Goal: Obtain resource: Obtain resource

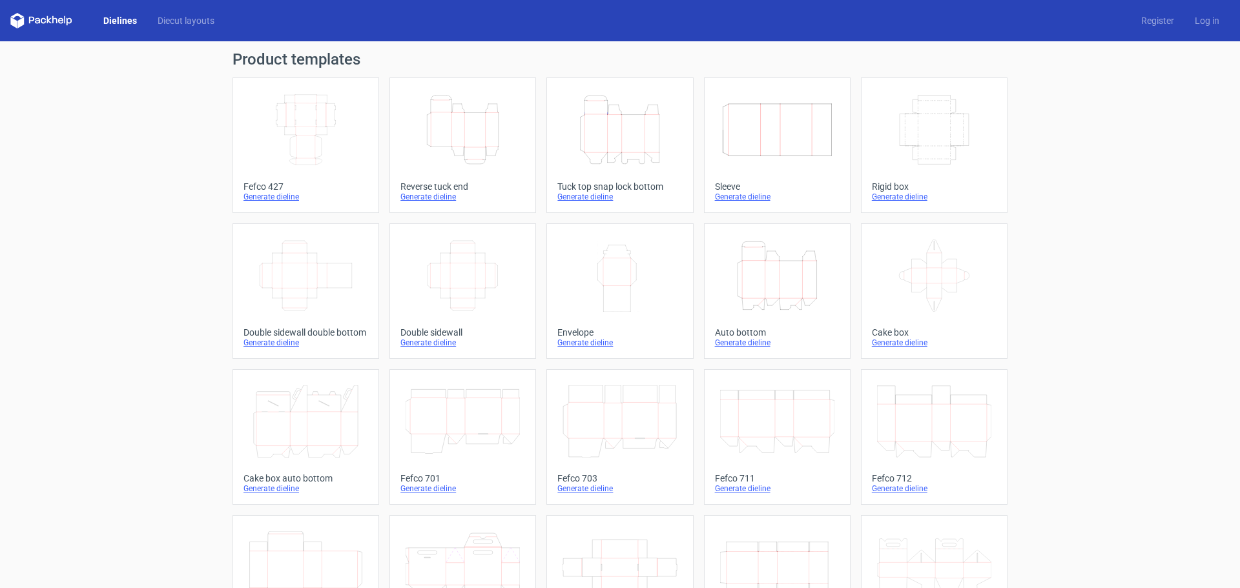
click at [446, 275] on icon "Width Depth Height" at bounding box center [462, 276] width 114 height 72
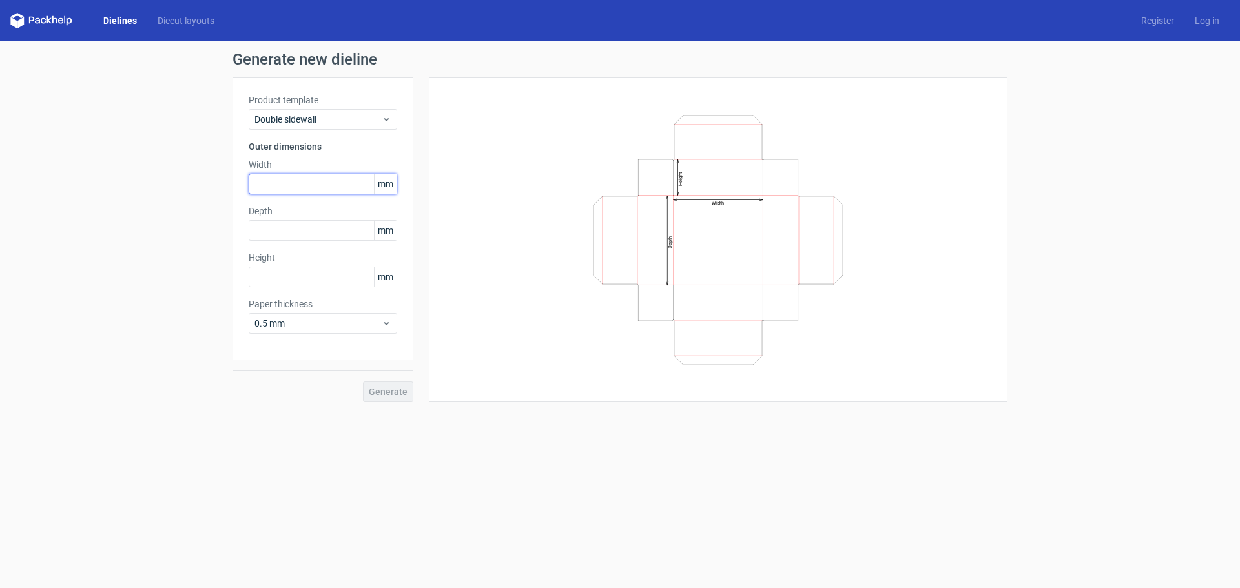
click at [329, 180] on input "text" at bounding box center [323, 184] width 148 height 21
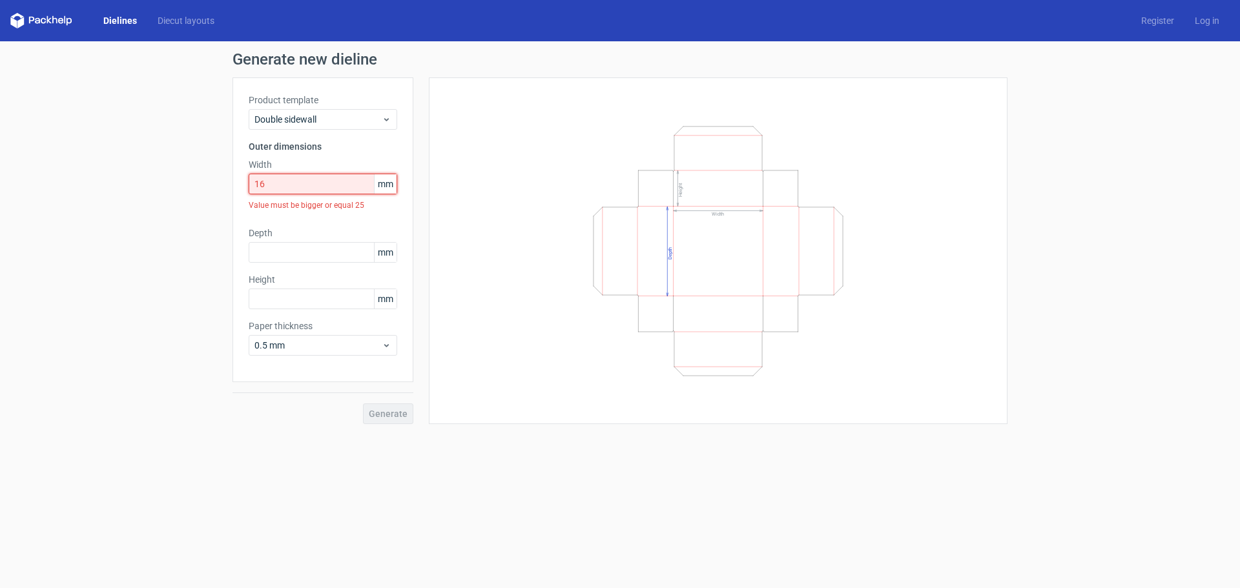
click at [311, 187] on input "16" at bounding box center [323, 184] width 148 height 21
drag, startPoint x: 311, startPoint y: 187, endPoint x: 241, endPoint y: 187, distance: 69.1
click at [241, 187] on div "Product template Double sidewall Outer dimensions Width 16 mm Value must be big…" at bounding box center [322, 229] width 181 height 305
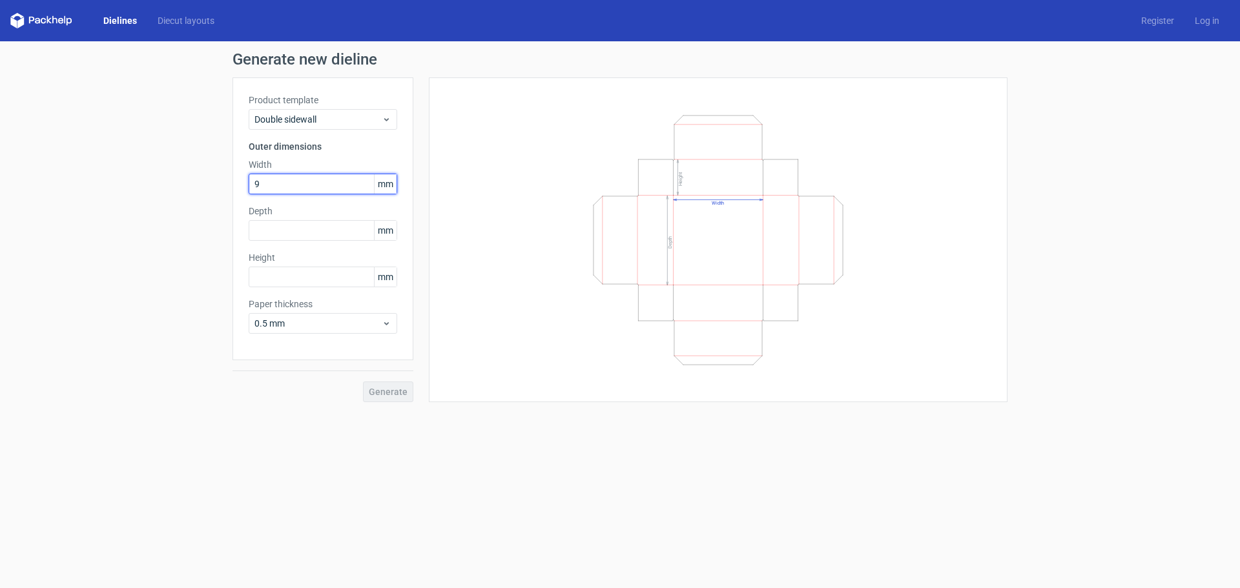
type input "9"
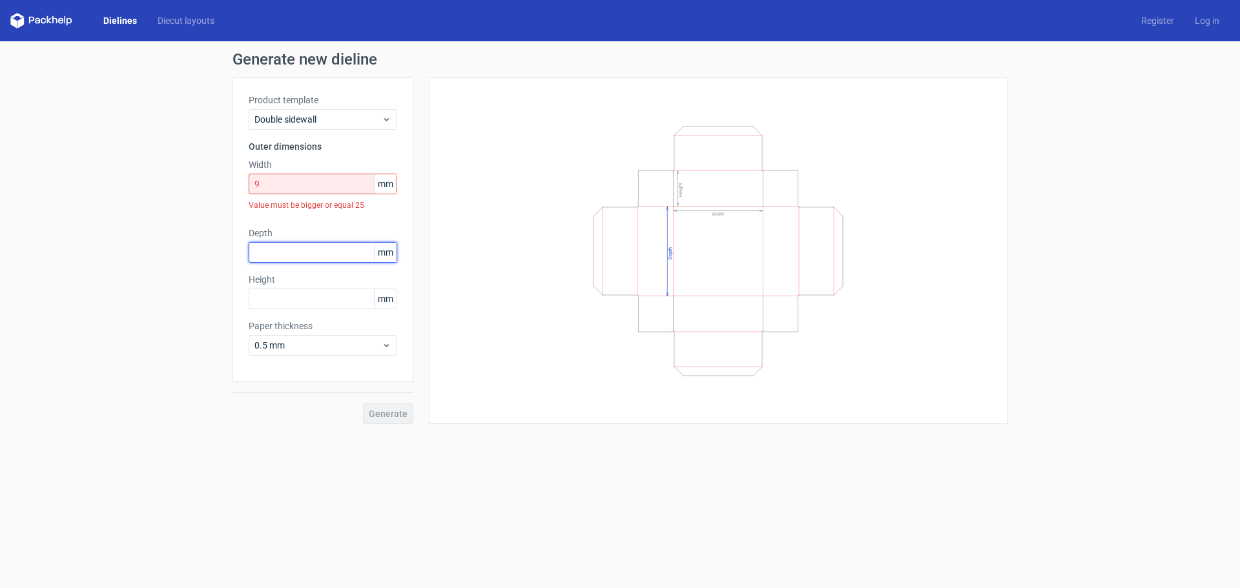
type input "1"
type input "2"
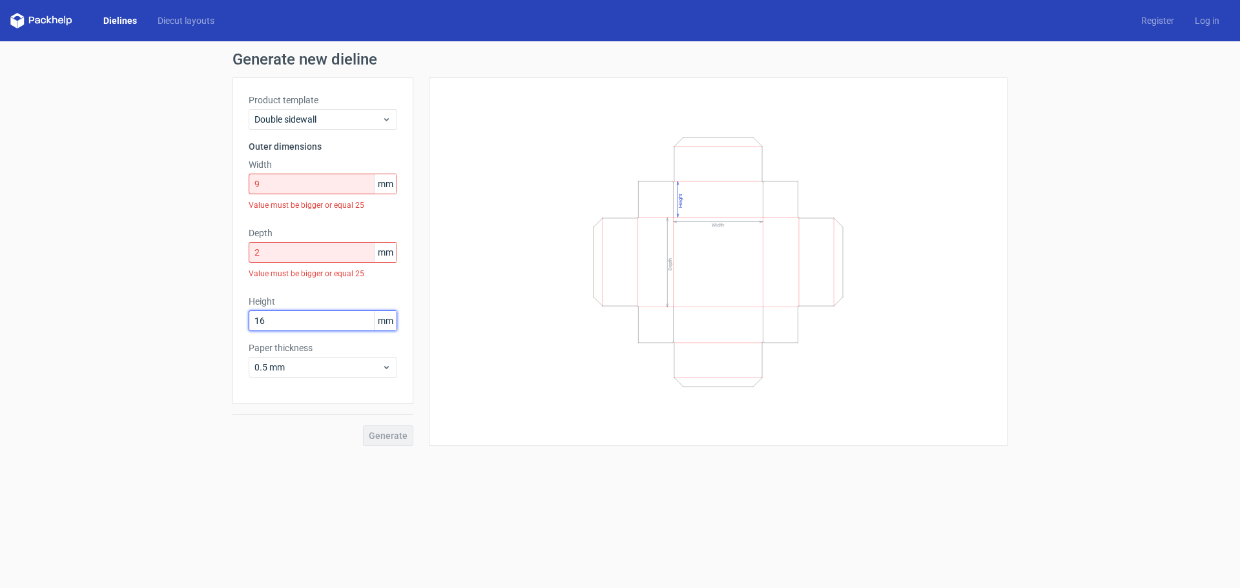
type input "16"
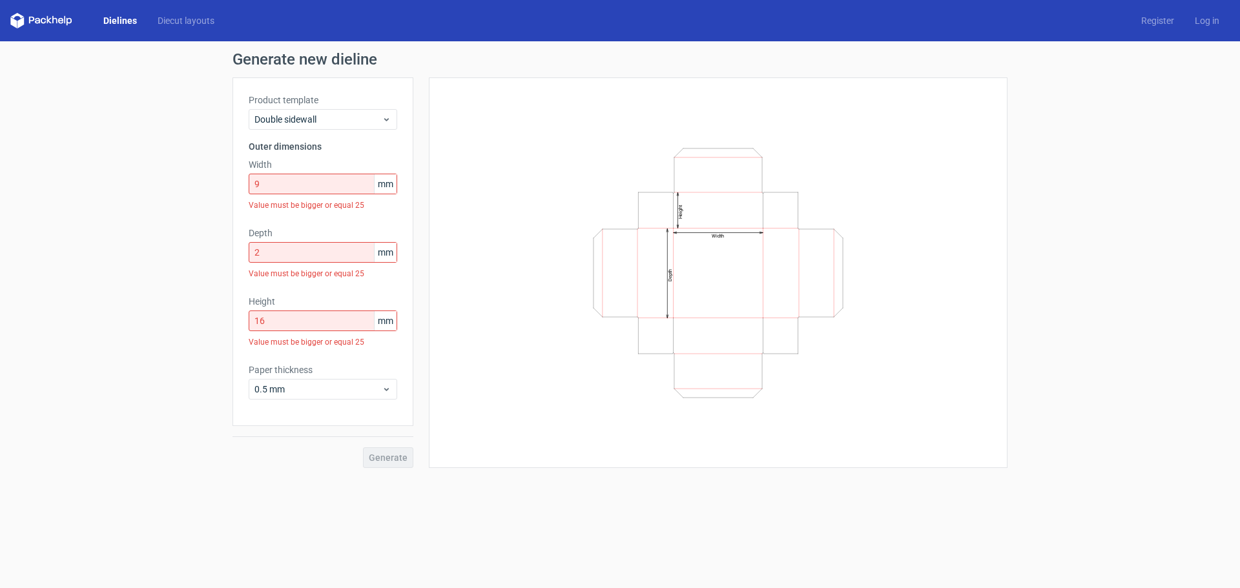
click at [315, 108] on div "Product template Double sidewall" at bounding box center [323, 112] width 148 height 36
click at [322, 122] on span "Double sidewall" at bounding box center [317, 119] width 127 height 13
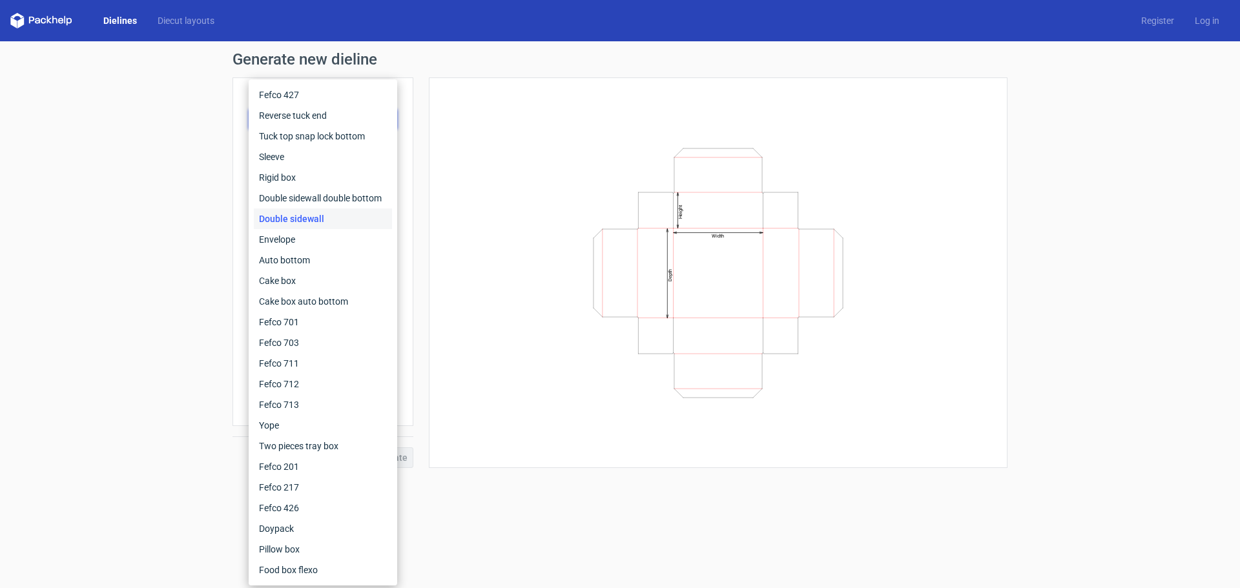
click at [548, 136] on div "Width Depth Height" at bounding box center [718, 273] width 546 height 358
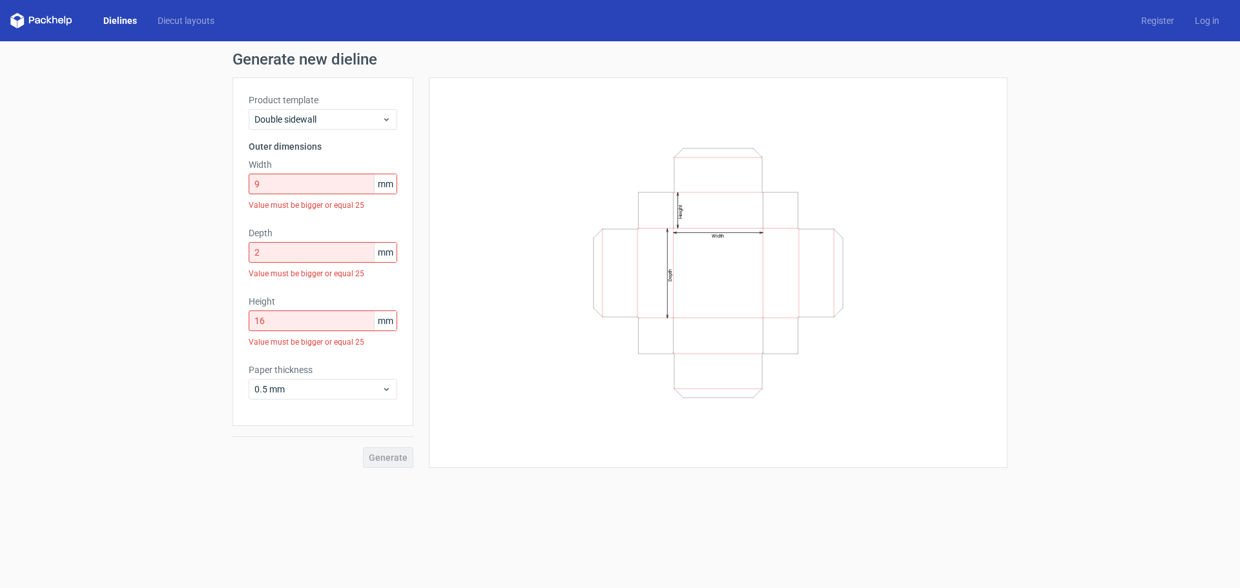
click at [536, 144] on icon "Width Depth Height" at bounding box center [717, 273] width 387 height 258
click at [389, 186] on span "mm" at bounding box center [385, 183] width 23 height 19
click at [312, 181] on input "9" at bounding box center [323, 184] width 148 height 21
drag, startPoint x: 312, startPoint y: 181, endPoint x: 216, endPoint y: 183, distance: 95.6
click at [216, 183] on div "Generate new dieline Product template Double sidewall Outer dimensions Width 9 …" at bounding box center [620, 259] width 1240 height 437
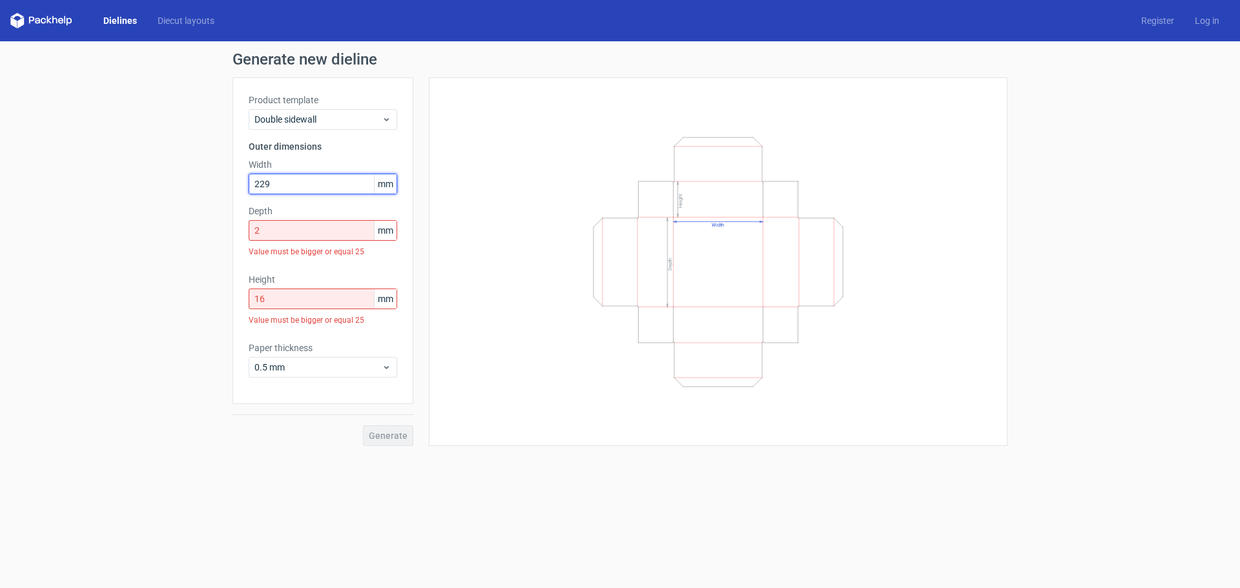
type input "229"
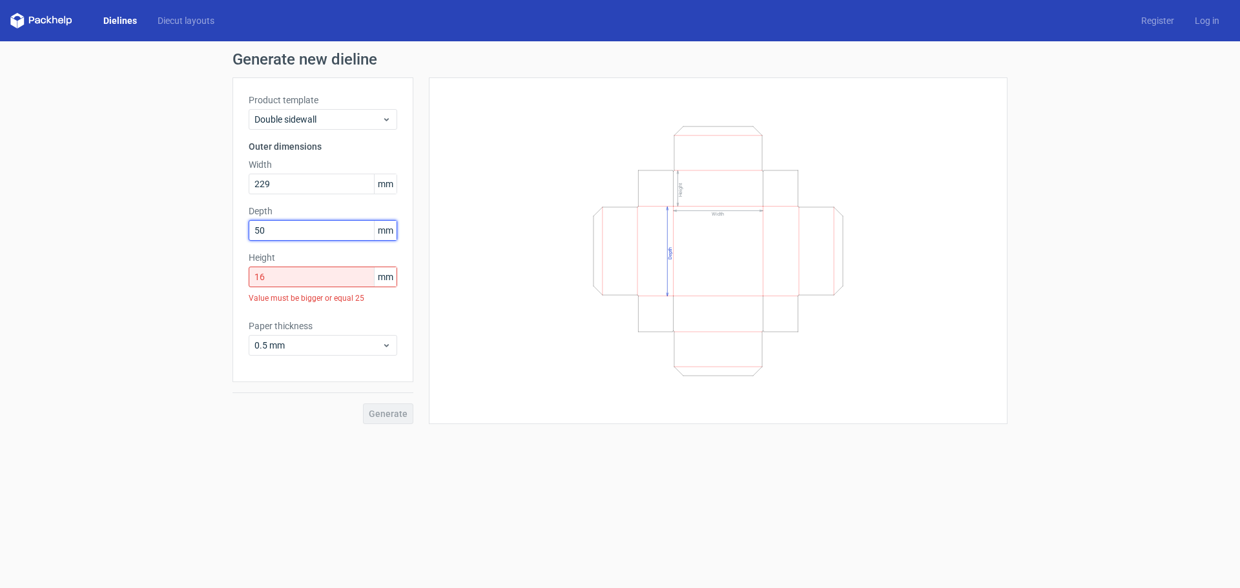
type input "50"
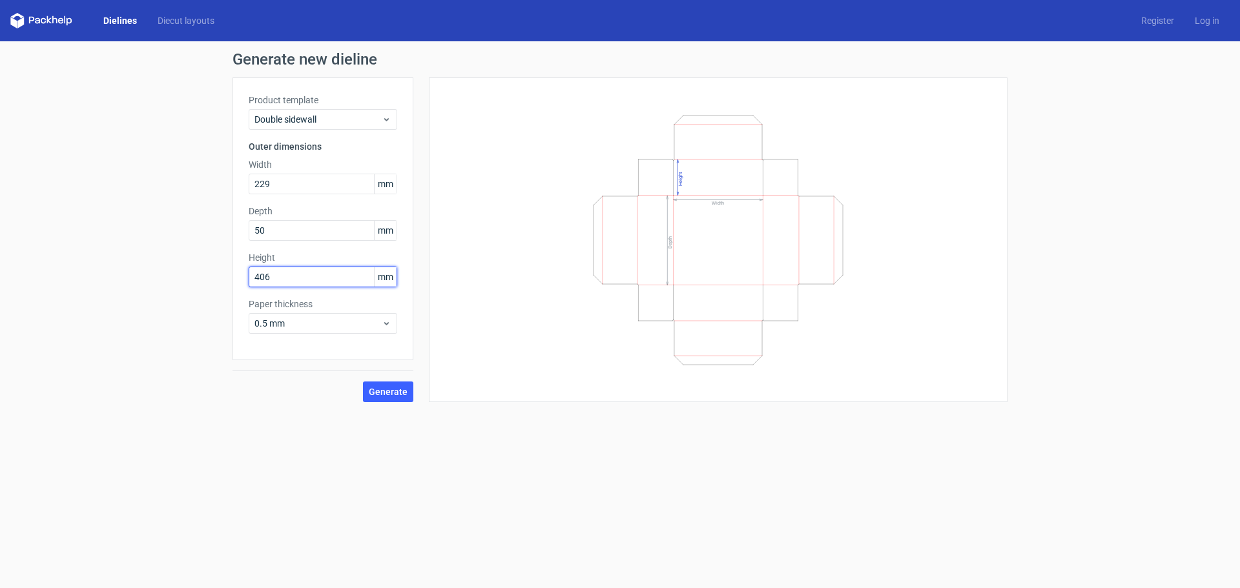
type input "406"
click at [381, 391] on span "Generate" at bounding box center [388, 391] width 39 height 9
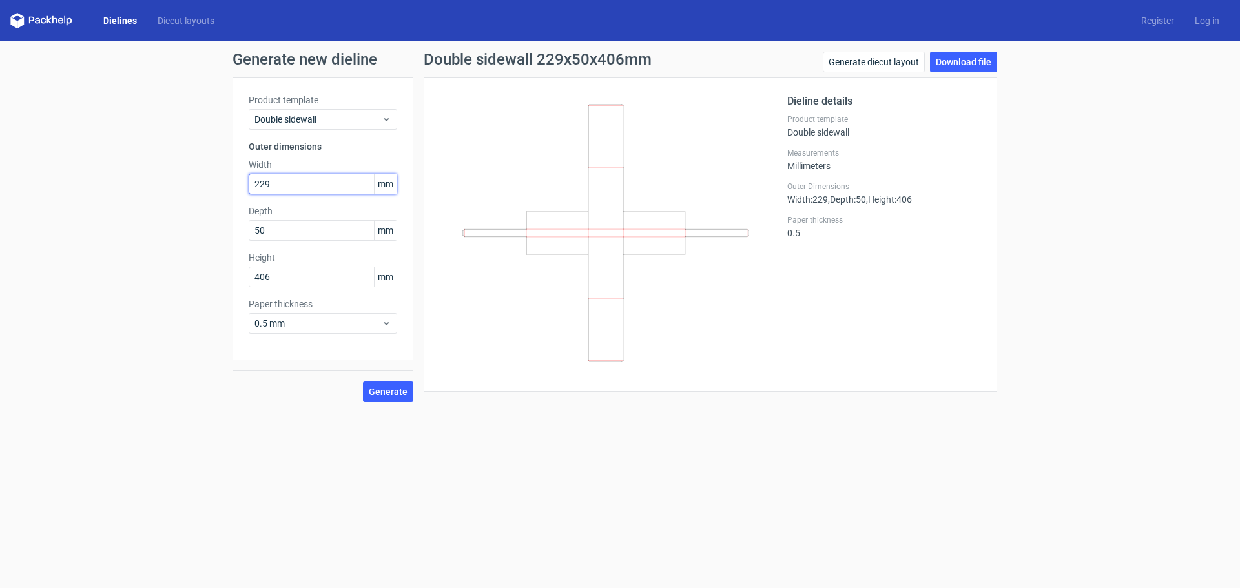
click at [305, 183] on input "229" at bounding box center [323, 184] width 148 height 21
click at [527, 471] on form "Generate new dieline Product template Double sidewall Outer dimensions Width 22…" at bounding box center [620, 314] width 1240 height 547
drag, startPoint x: 287, startPoint y: 189, endPoint x: 208, endPoint y: 185, distance: 79.5
click at [208, 185] on div "Generate new dieline Product template Double sidewall Outer dimensions Width 22…" at bounding box center [620, 226] width 1240 height 371
type input "406"
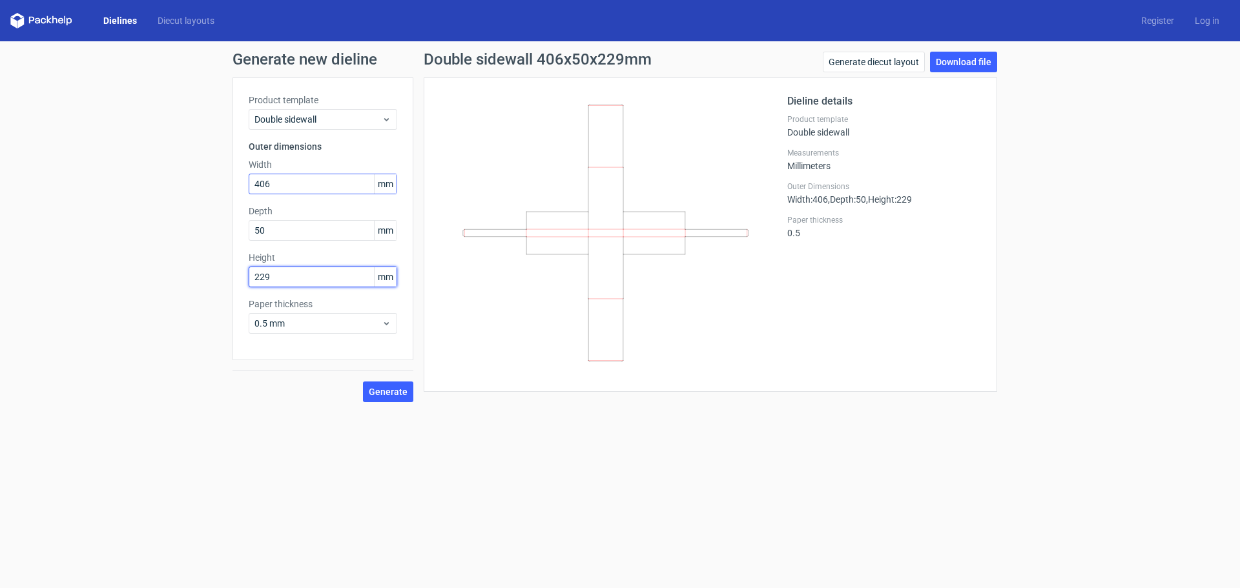
type input "229"
click at [368, 400] on button "Generate" at bounding box center [388, 392] width 50 height 21
drag, startPoint x: 283, startPoint y: 185, endPoint x: 272, endPoint y: 179, distance: 11.9
click at [230, 179] on div "Generate new dieline Product template Double sidewall Outer dimensions Width 40…" at bounding box center [620, 226] width 1240 height 371
type input "229"
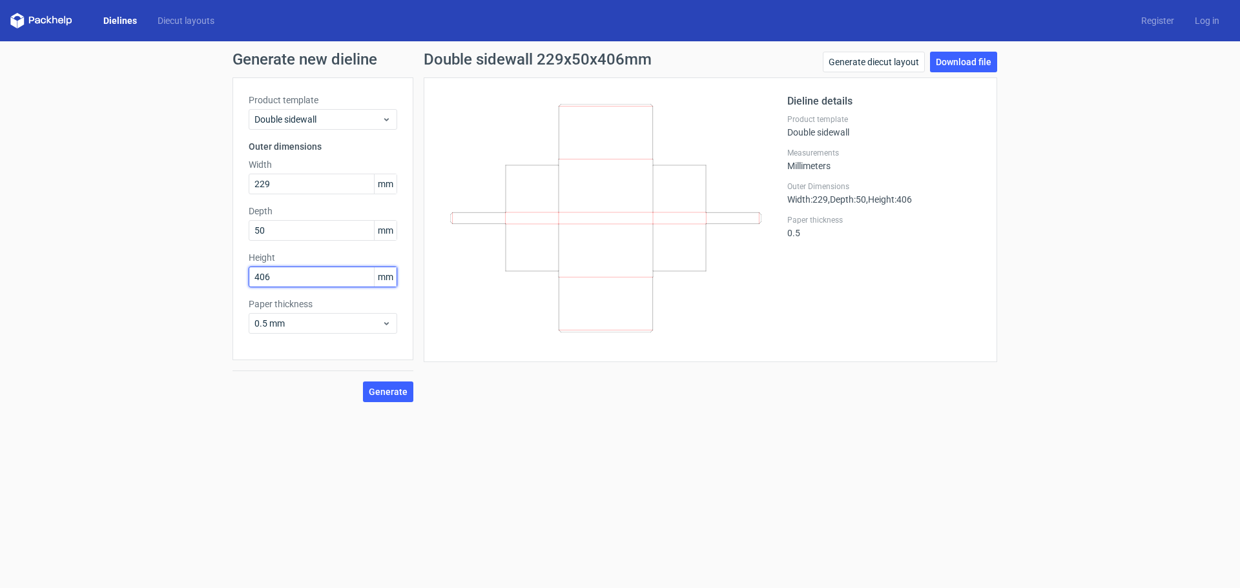
type input "406"
click at [390, 387] on span "Generate" at bounding box center [388, 391] width 39 height 9
click at [509, 451] on form "Generate new dieline Product template Double sidewall Outer dimensions Width 22…" at bounding box center [620, 314] width 1240 height 547
click at [121, 19] on link "Dielines" at bounding box center [120, 20] width 54 height 13
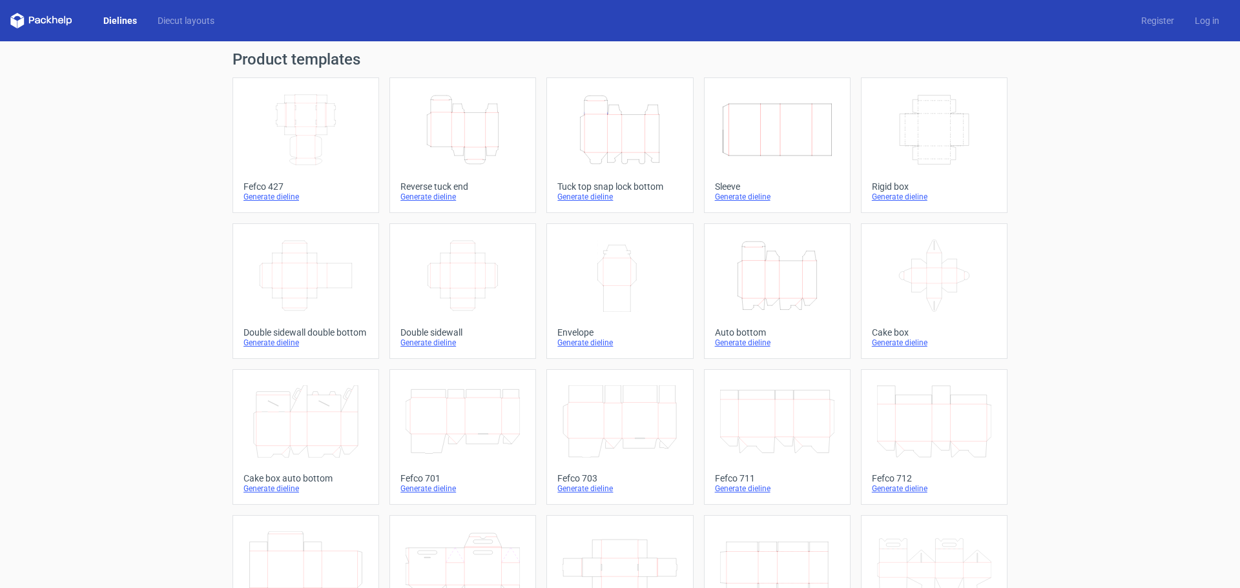
click at [474, 272] on icon "Width Depth Height" at bounding box center [462, 276] width 114 height 72
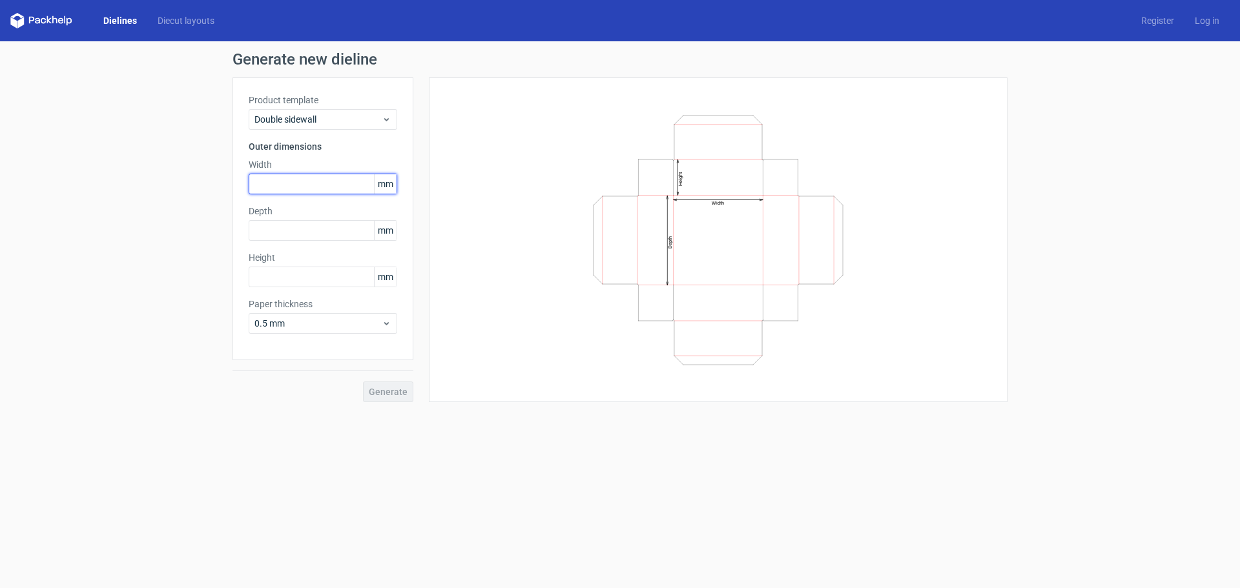
click at [301, 185] on input "text" at bounding box center [323, 184] width 148 height 21
type input "229"
click at [283, 227] on input "text" at bounding box center [323, 230] width 148 height 21
click at [283, 232] on input "text" at bounding box center [323, 230] width 148 height 21
type input "406"
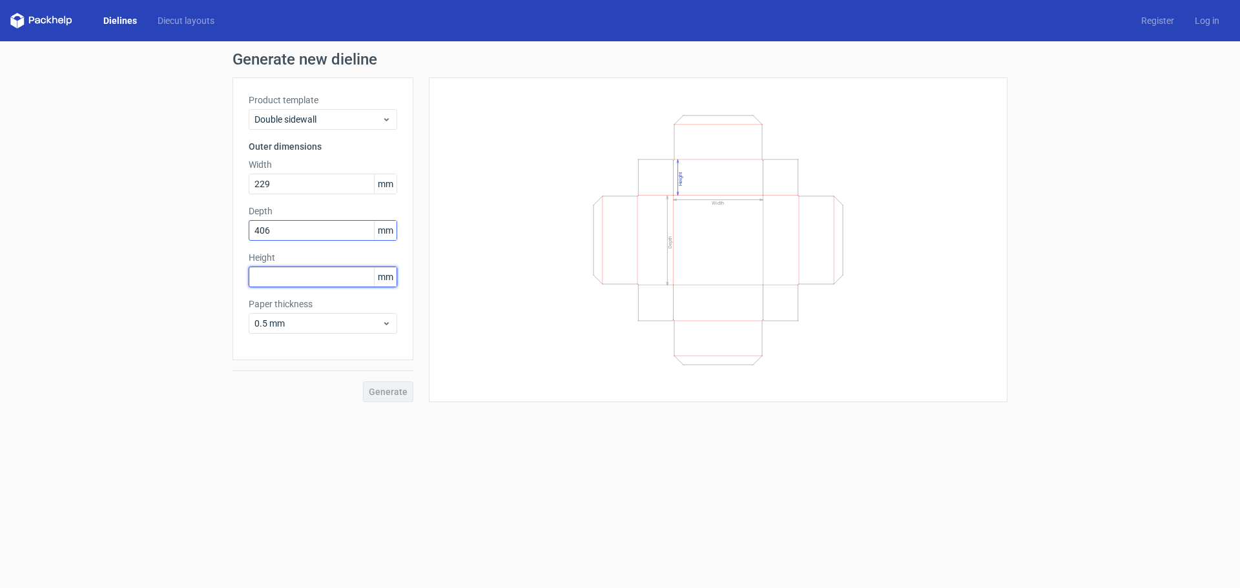
type input "2"
type input "50"
click at [391, 394] on span "Generate" at bounding box center [388, 391] width 39 height 9
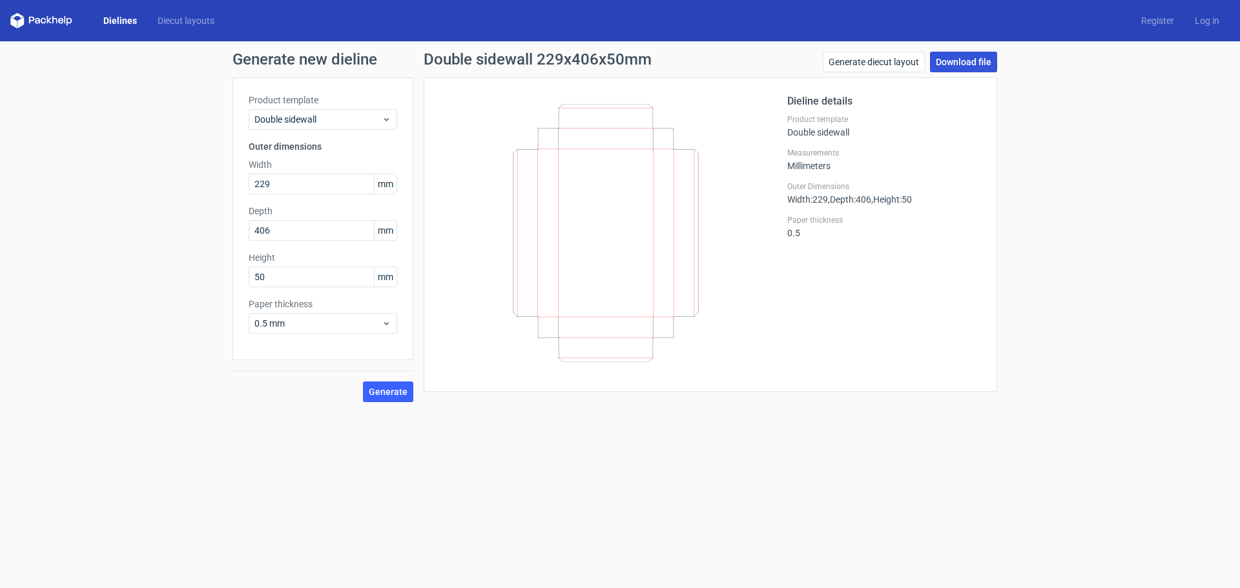
click at [961, 63] on link "Download file" at bounding box center [963, 62] width 67 height 21
click at [951, 57] on link "Download file" at bounding box center [963, 62] width 67 height 21
click at [904, 62] on link "Generate diecut layout" at bounding box center [873, 62] width 102 height 21
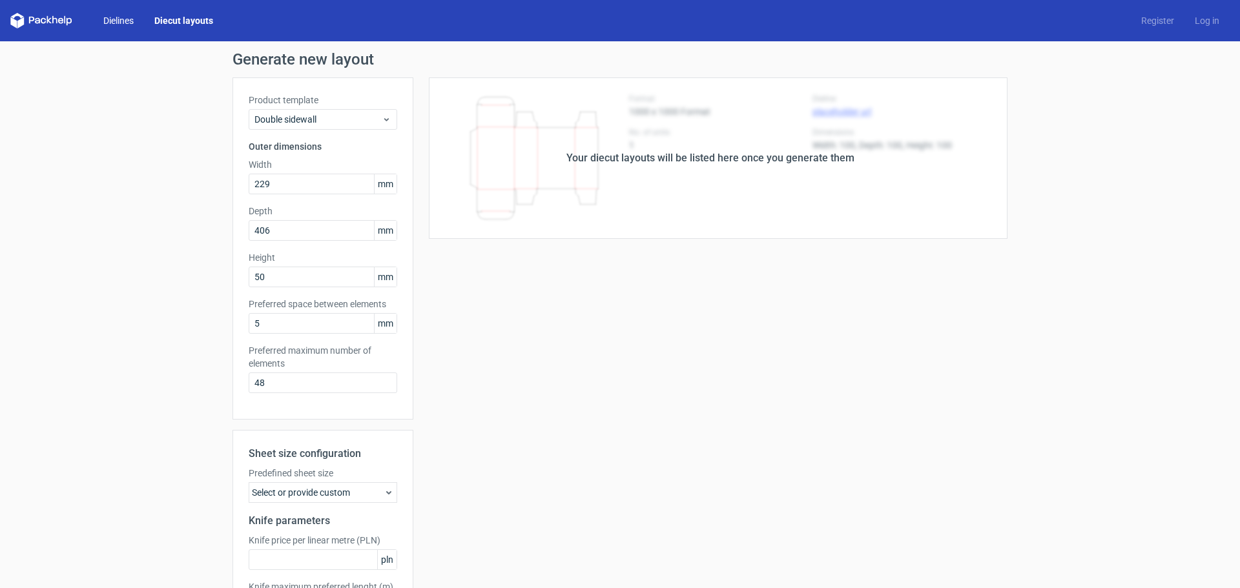
click at [103, 18] on link "Dielines" at bounding box center [118, 20] width 51 height 13
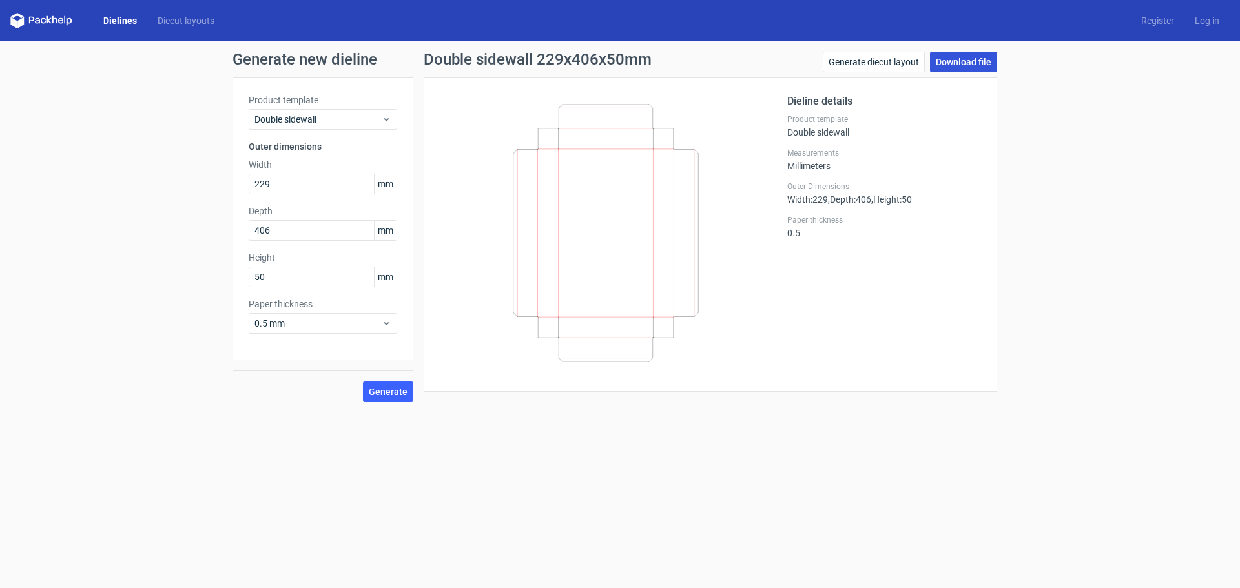
click at [970, 60] on link "Download file" at bounding box center [963, 62] width 67 height 21
